Goal: Task Accomplishment & Management: Manage account settings

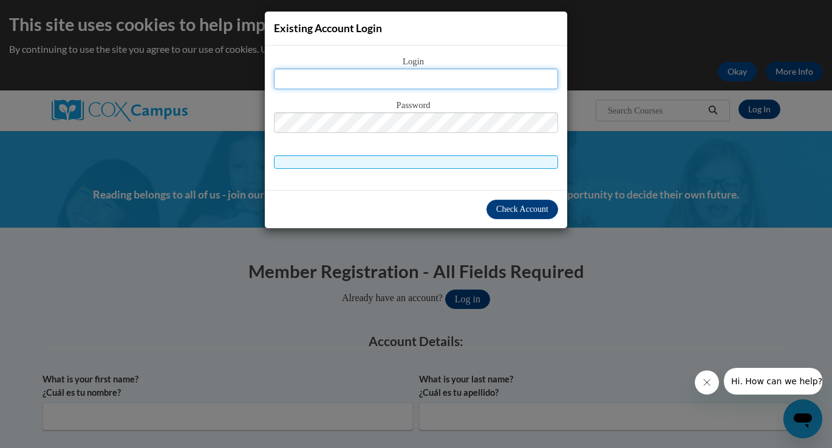
click at [417, 75] on input "text" at bounding box center [416, 79] width 284 height 21
click at [416, 83] on input "text" at bounding box center [416, 79] width 284 height 21
click at [434, 75] on input "text" at bounding box center [416, 79] width 284 height 21
click at [439, 74] on input "text" at bounding box center [416, 79] width 284 height 21
type input "F"
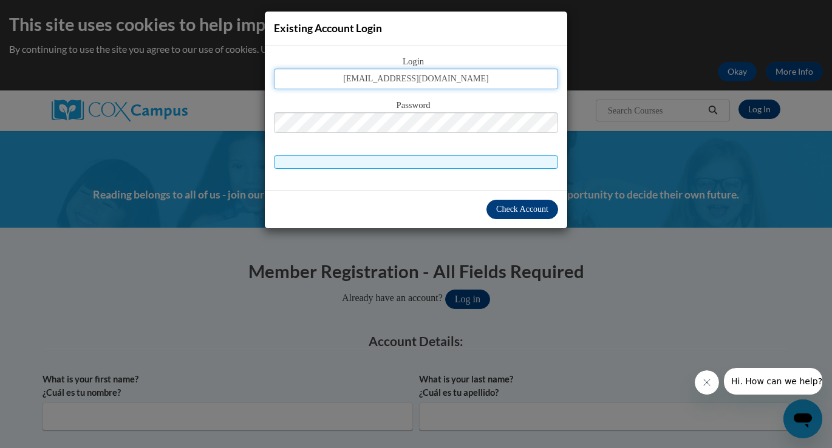
type input "[EMAIL_ADDRESS][DOMAIN_NAME]"
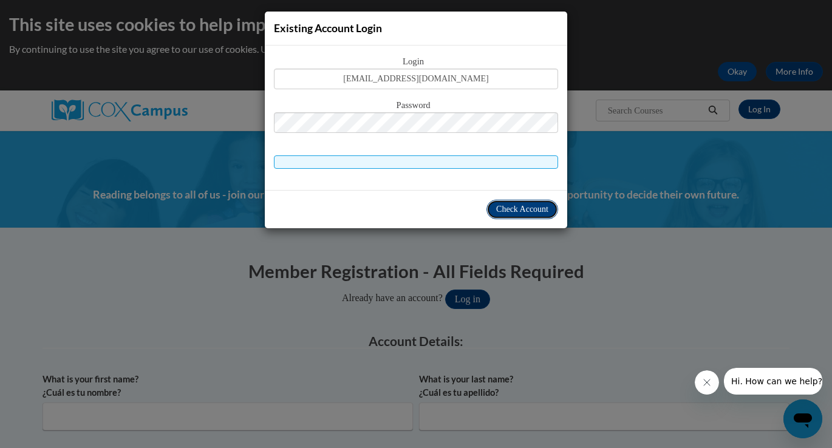
click at [509, 208] on span "Check Account" at bounding box center [522, 209] width 52 height 9
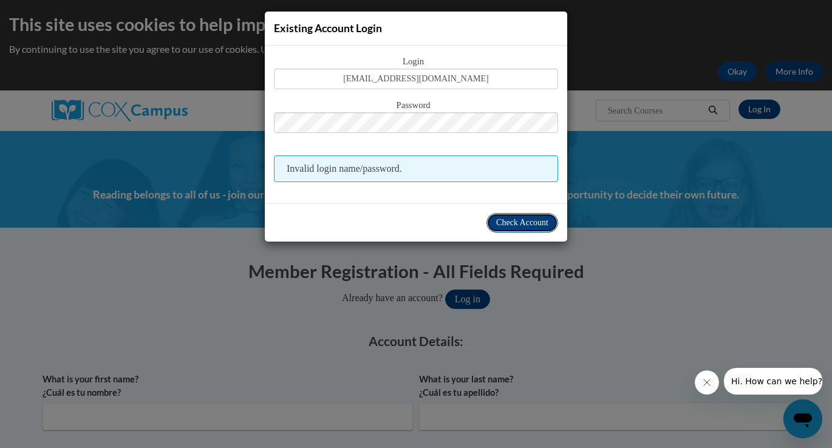
click at [511, 225] on span "Check Account" at bounding box center [522, 222] width 52 height 9
click at [626, 56] on div "Existing Account Login Login fogus1@gmail.com Password Invalid login name/passw…" at bounding box center [416, 224] width 832 height 448
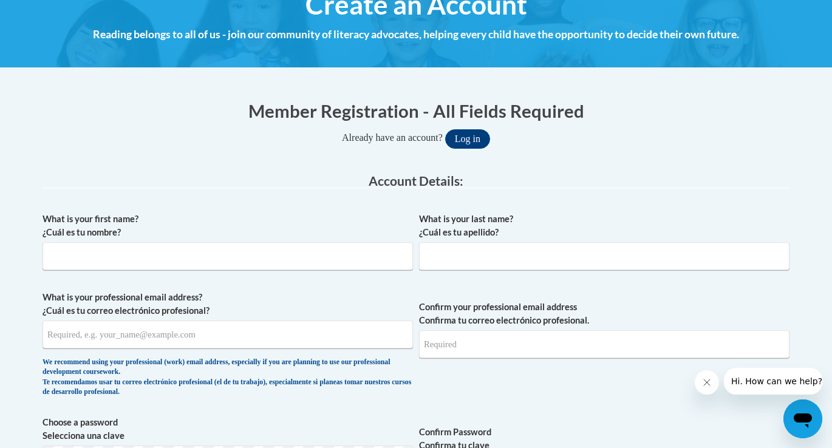
scroll to position [174, 0]
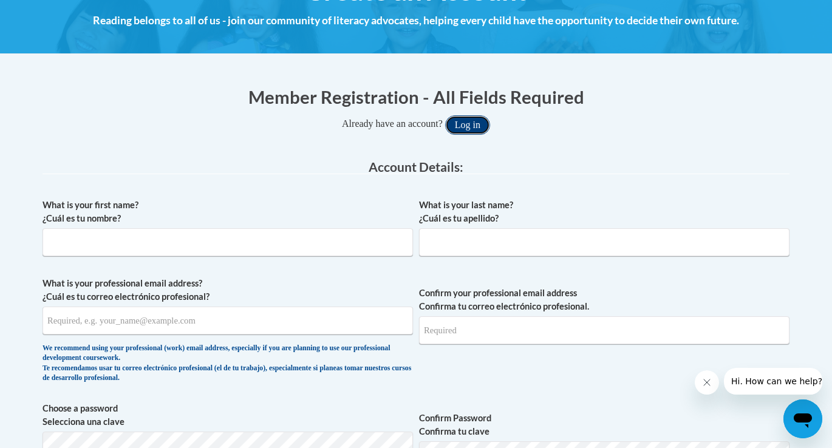
click at [470, 127] on button "Log in" at bounding box center [467, 124] width 45 height 19
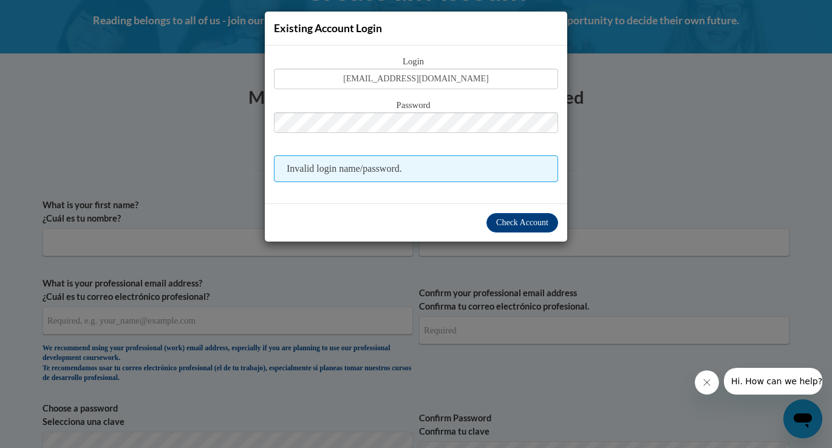
click at [380, 190] on div "Login fogus1@gmail.com Password Invalid login name/password." at bounding box center [416, 125] width 302 height 158
click at [520, 229] on button "Check Account" at bounding box center [522, 222] width 72 height 19
click at [218, 110] on div "Existing Account Login Login fogus1@gmail.com Password Invalid login name/passw…" at bounding box center [416, 224] width 832 height 448
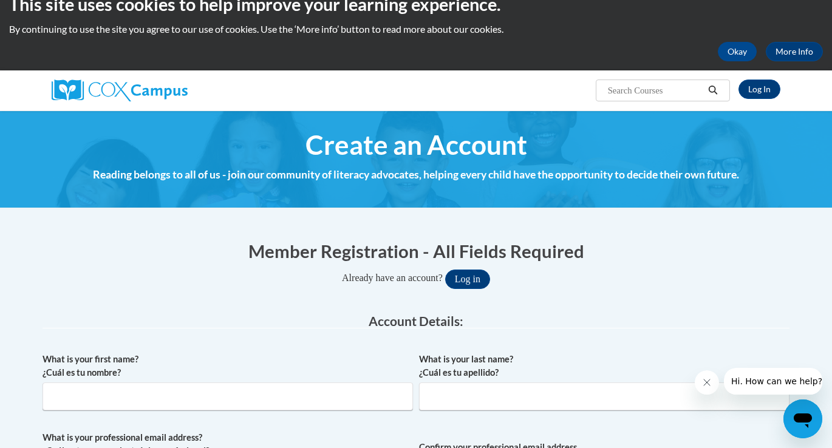
scroll to position [0, 0]
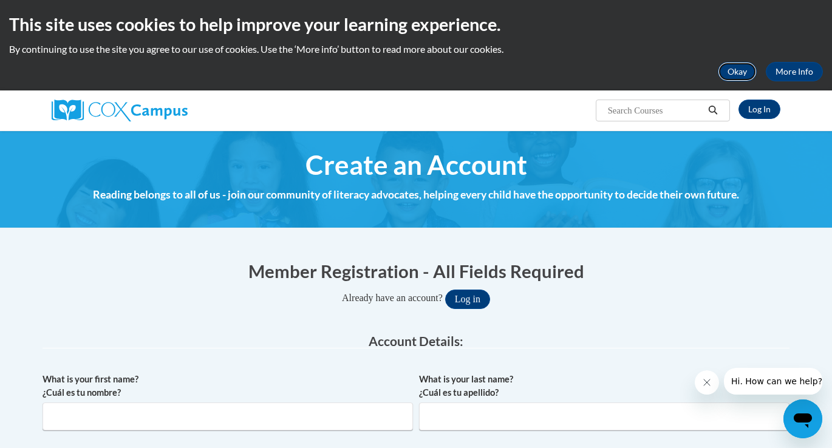
click at [738, 72] on button "Okay" at bounding box center [736, 71] width 39 height 19
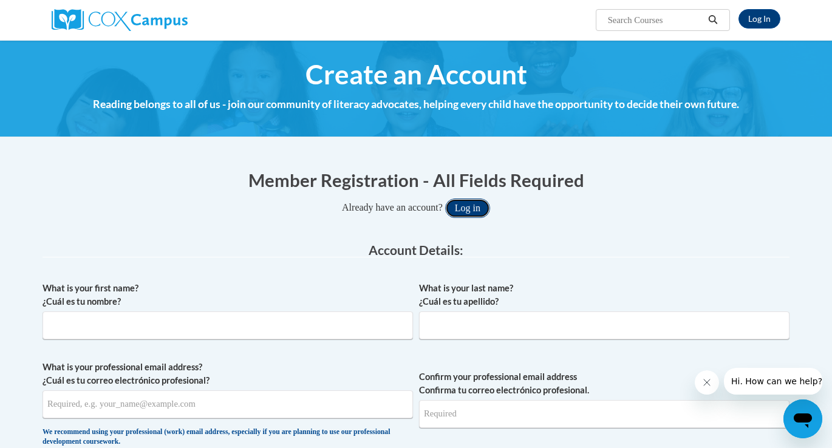
click at [477, 206] on button "Log in" at bounding box center [467, 207] width 45 height 19
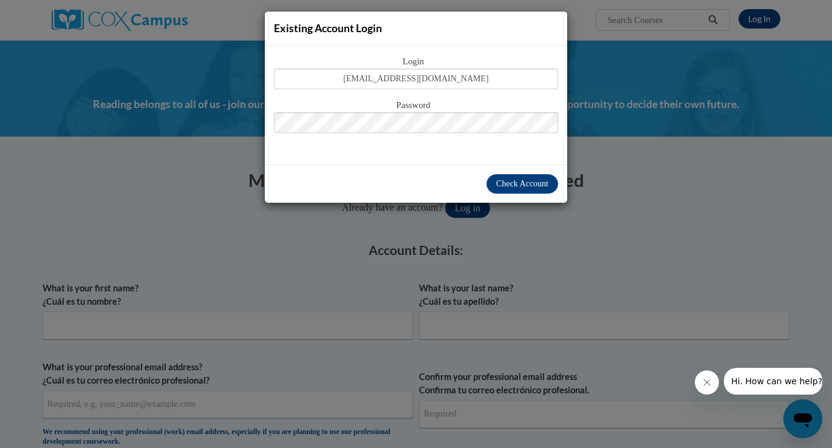
click at [463, 164] on div "Check Account" at bounding box center [416, 183] width 302 height 38
click at [439, 163] on div "Login fogus1@gmail.com Password" at bounding box center [416, 105] width 302 height 119
click at [331, 229] on div "Existing Account Login Login fogus1@gmail.com Password Check Account" at bounding box center [416, 224] width 832 height 448
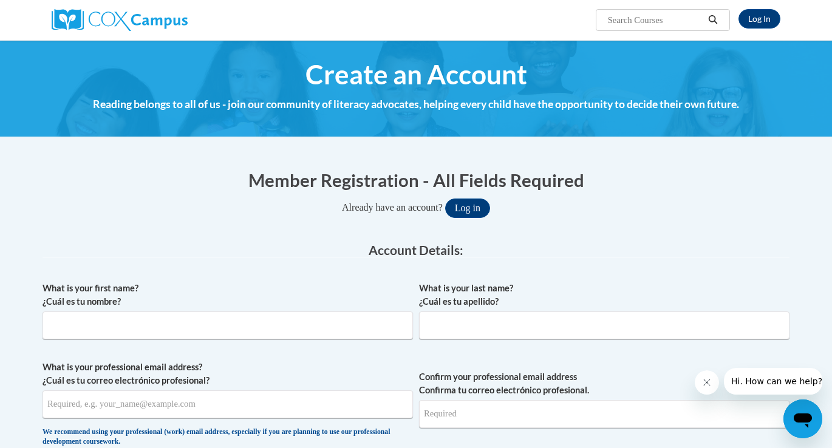
click at [705, 384] on icon "Close message from company" at bounding box center [706, 382] width 6 height 6
click at [136, 29] on img at bounding box center [120, 20] width 136 height 22
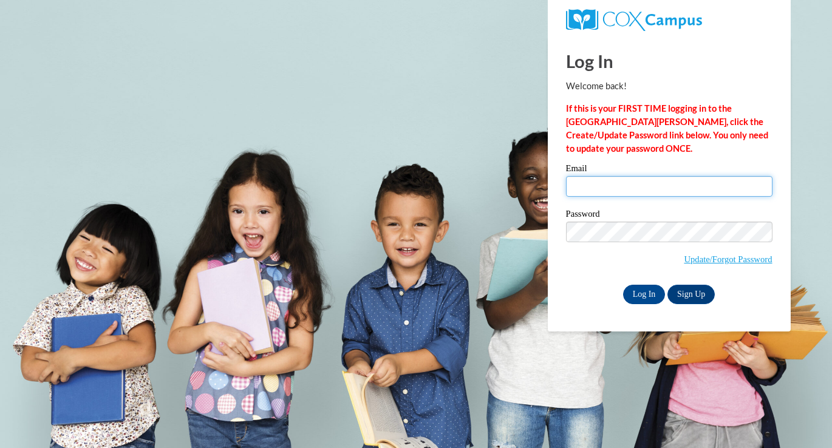
click at [629, 186] on input "Email" at bounding box center [669, 186] width 206 height 21
type input "[EMAIL_ADDRESS][DOMAIN_NAME]"
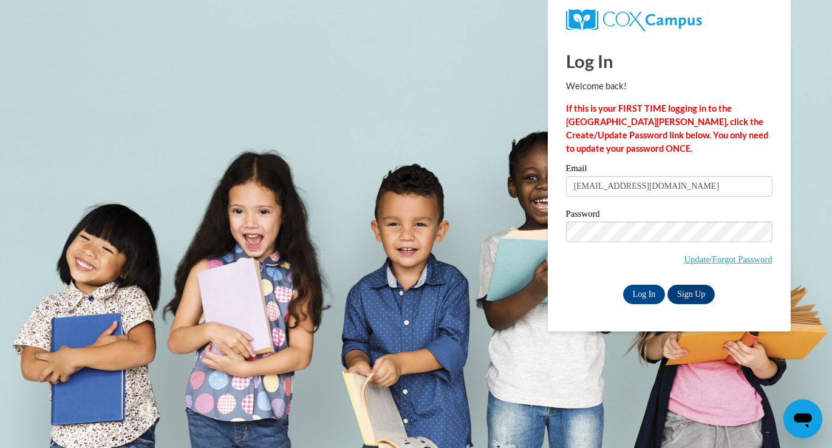
click at [589, 168] on label "Email" at bounding box center [669, 170] width 206 height 12
click at [589, 176] on input "[EMAIL_ADDRESS][DOMAIN_NAME]" at bounding box center [669, 186] width 206 height 21
click at [702, 259] on link "Update/Forgot Password" at bounding box center [727, 259] width 88 height 10
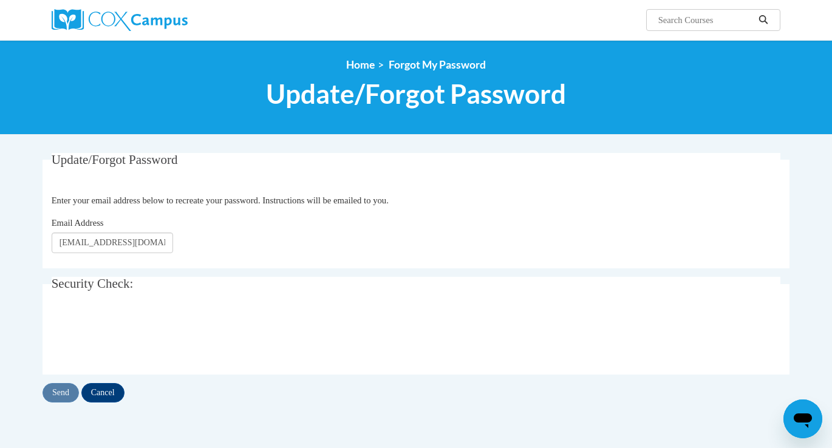
type input "[EMAIL_ADDRESS][DOMAIN_NAME]"
click at [294, 200] on span "Enter your email address below to recreate your password. Instructions will be …" at bounding box center [220, 200] width 337 height 10
click at [57, 396] on input "Send" at bounding box center [60, 392] width 36 height 19
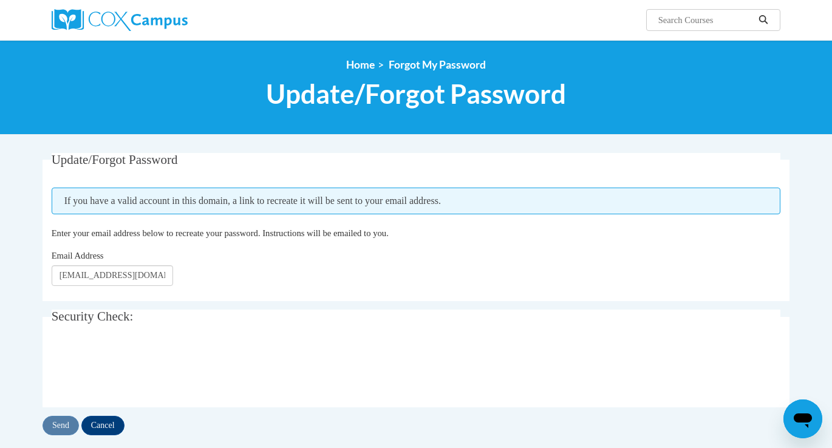
click at [273, 296] on fieldset "Update/Forgot Password Please enter your email address If you have a valid acco…" at bounding box center [415, 227] width 747 height 148
